Goal: Book appointment/travel/reservation

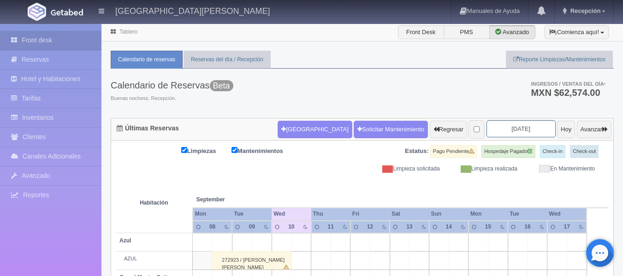
click at [522, 131] on input "[DATE]" at bounding box center [520, 128] width 69 height 17
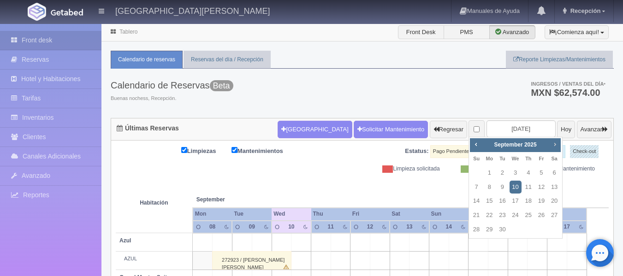
click at [554, 147] on span "Next" at bounding box center [554, 144] width 7 height 7
click at [500, 175] on link "2" at bounding box center [502, 172] width 12 height 13
type input "[DATE]"
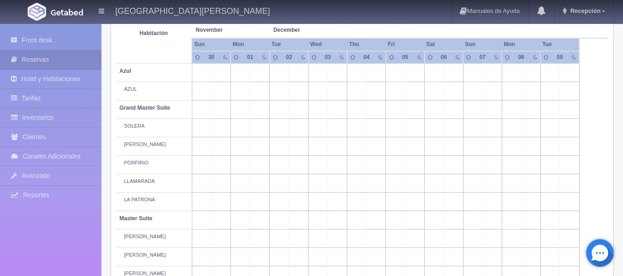
scroll to position [184, 0]
